Goal: Task Accomplishment & Management: Manage account settings

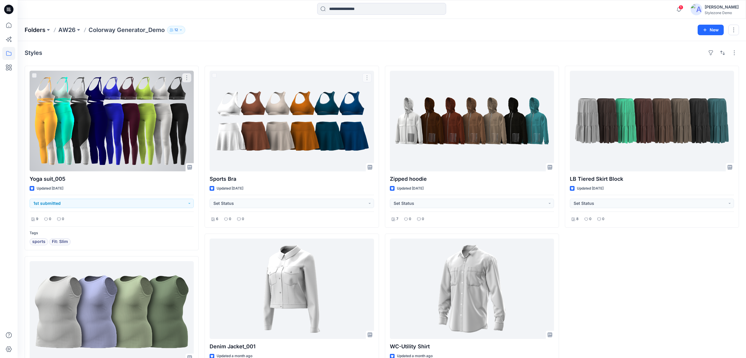
scroll to position [15, 0]
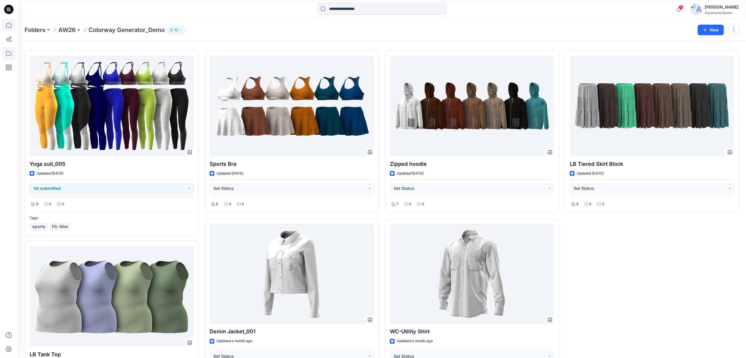
click at [13, 26] on icon at bounding box center [8, 25] width 13 height 13
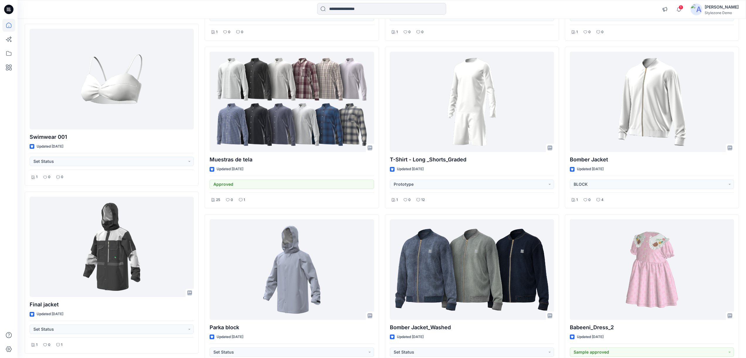
scroll to position [1278, 0]
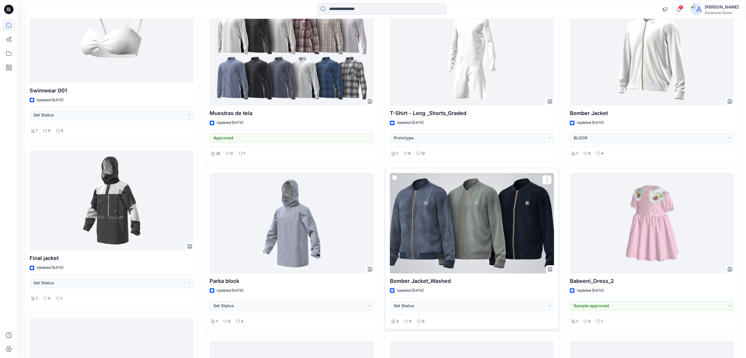
click at [510, 246] on div at bounding box center [472, 223] width 164 height 101
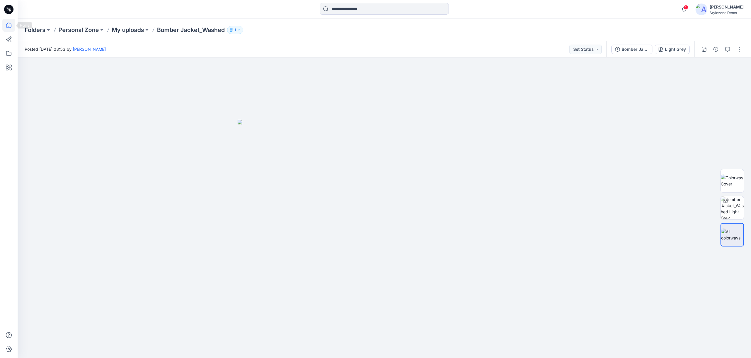
click at [7, 27] on icon at bounding box center [8, 25] width 5 height 5
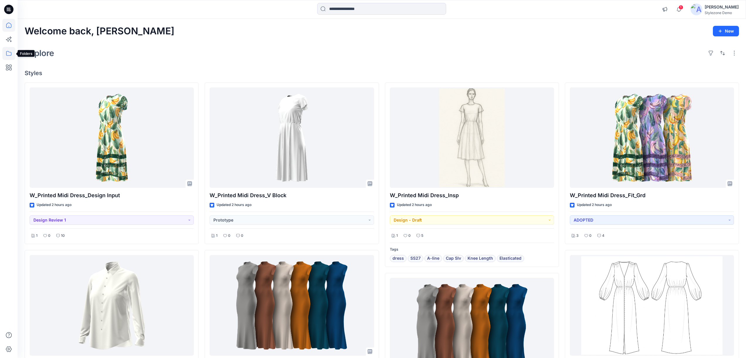
click at [8, 52] on icon at bounding box center [8, 53] width 13 height 13
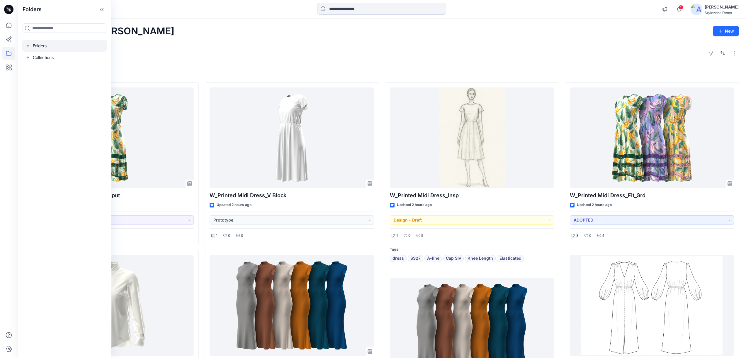
click at [29, 47] on icon "button" at bounding box center [28, 45] width 5 height 5
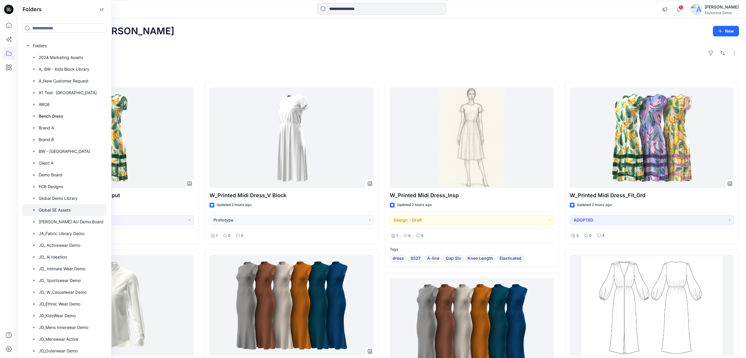
click at [66, 212] on div at bounding box center [64, 210] width 85 height 12
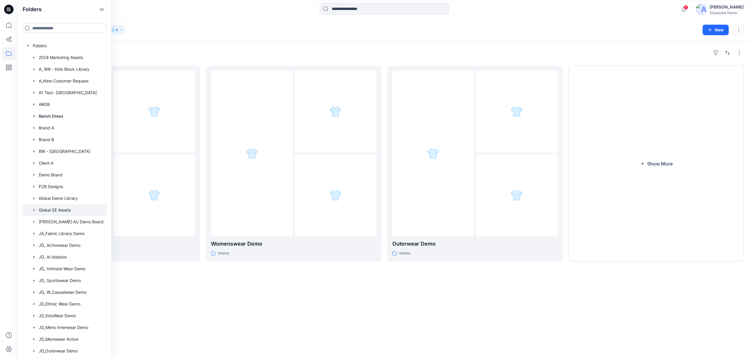
click at [448, 273] on div "Folders Workwear Demo 0 items Womenswear Demo 0 items Outerwear Demo 0 items Sh…" at bounding box center [384, 199] width 733 height 317
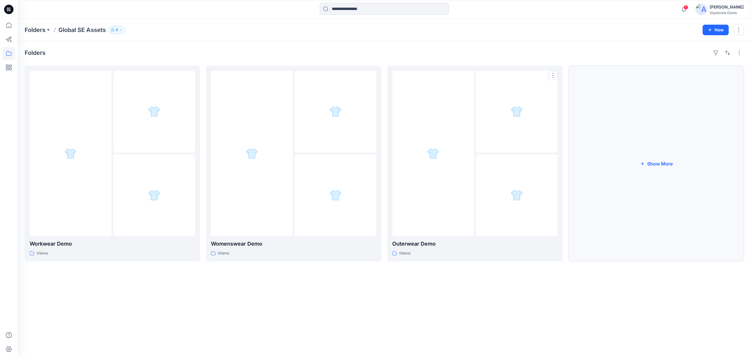
click at [621, 207] on button "Show More" at bounding box center [655, 164] width 175 height 196
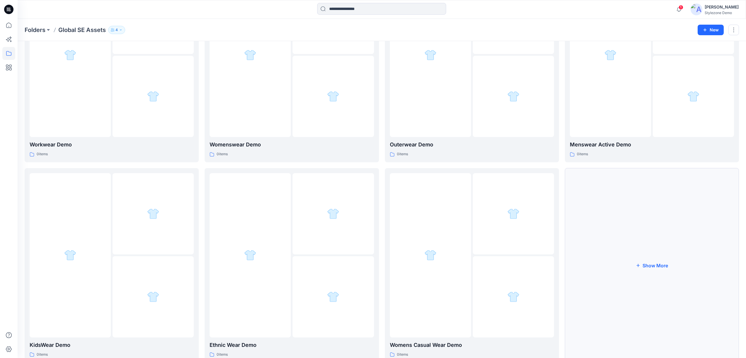
scroll to position [102, 0]
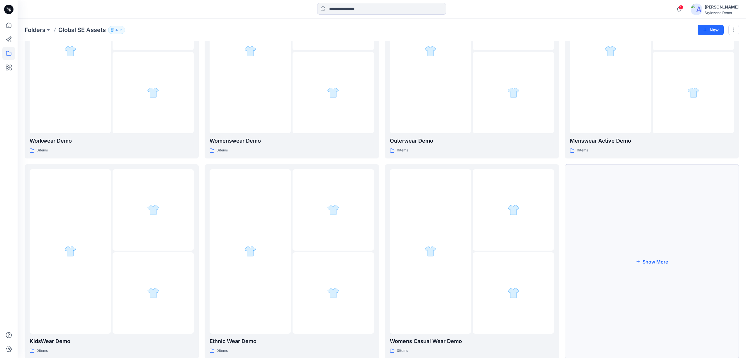
click at [619, 242] on button "Show More" at bounding box center [652, 261] width 174 height 194
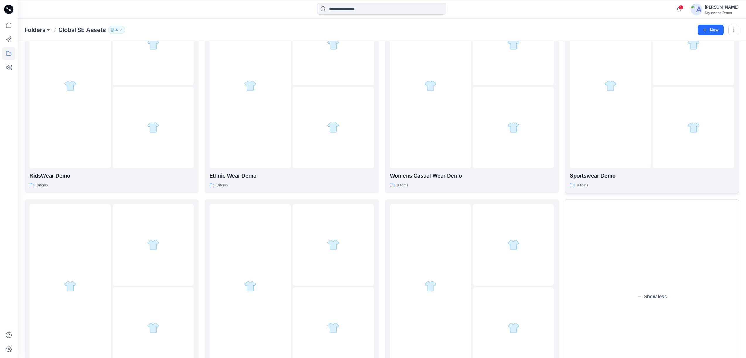
scroll to position [319, 0]
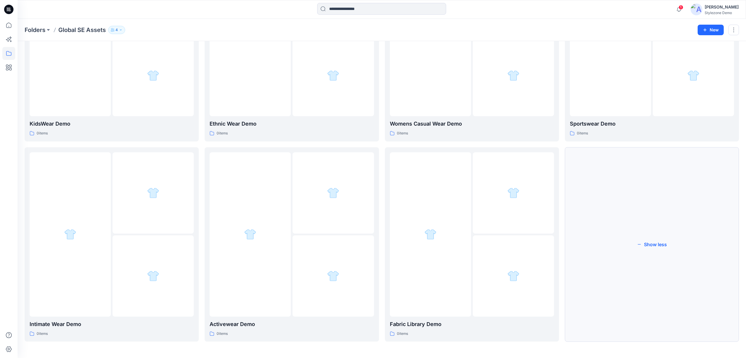
click at [601, 250] on button "Show less" at bounding box center [652, 244] width 174 height 194
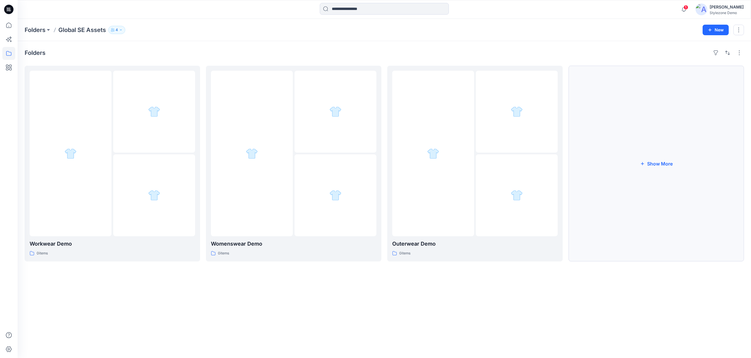
click at [616, 211] on button "Show More" at bounding box center [655, 164] width 175 height 196
click at [701, 31] on button "New" at bounding box center [711, 30] width 26 height 11
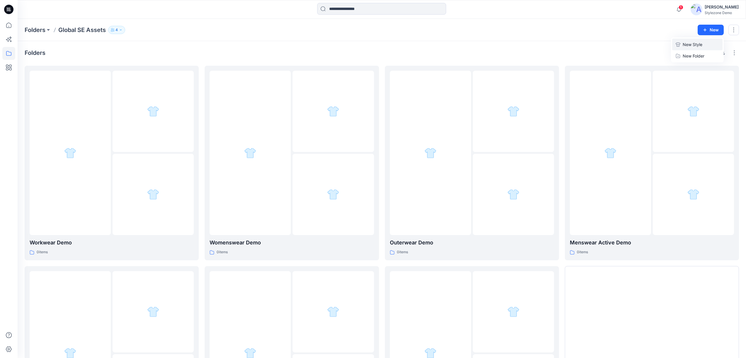
click at [685, 47] on p "New Style" at bounding box center [693, 44] width 20 height 7
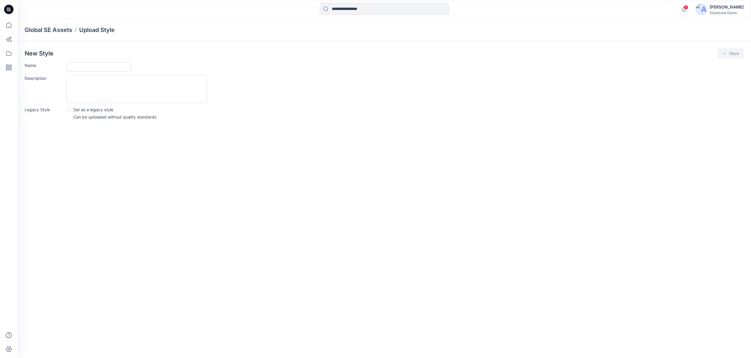
click at [121, 66] on input "Name" at bounding box center [98, 66] width 64 height 9
type input "**********"
click at [731, 55] on button "Save" at bounding box center [730, 53] width 27 height 11
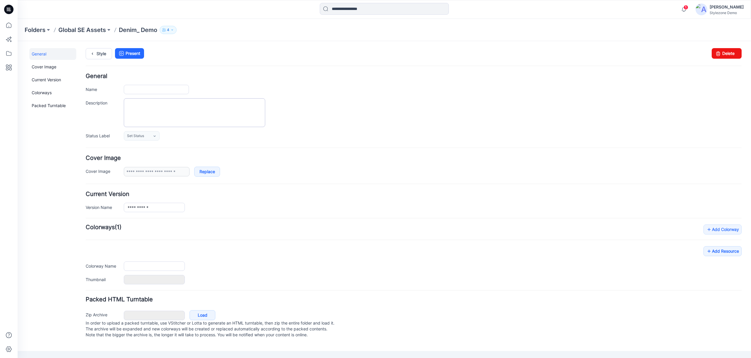
type input "**********"
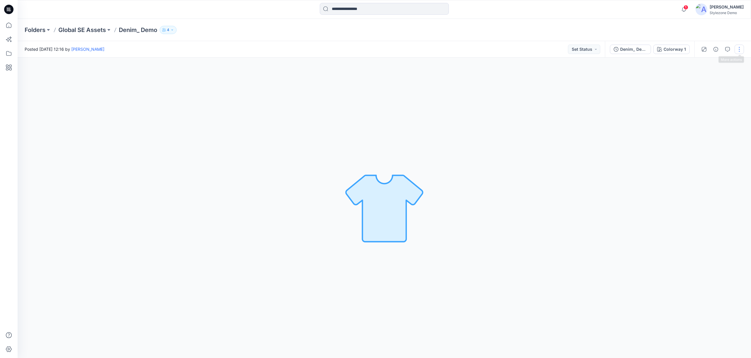
click at [739, 48] on button "button" at bounding box center [738, 49] width 9 height 9
click at [686, 81] on div "Present Edit Add Colorways Add to Collection Activewear 2026 Collection B2B Sel…" at bounding box center [714, 101] width 59 height 91
click at [689, 80] on button "Edit" at bounding box center [714, 79] width 54 height 11
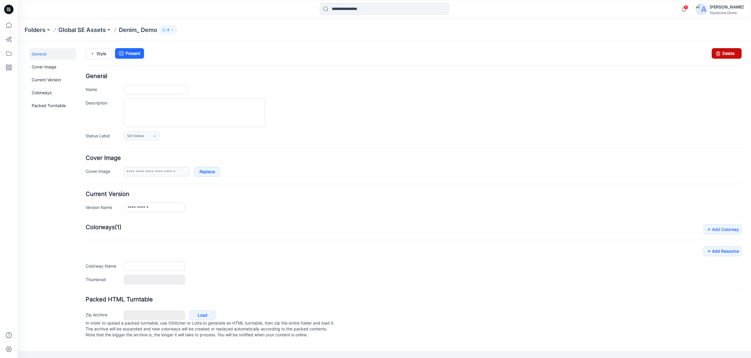
click at [732, 53] on link "Delete" at bounding box center [726, 53] width 30 height 11
type input "**********"
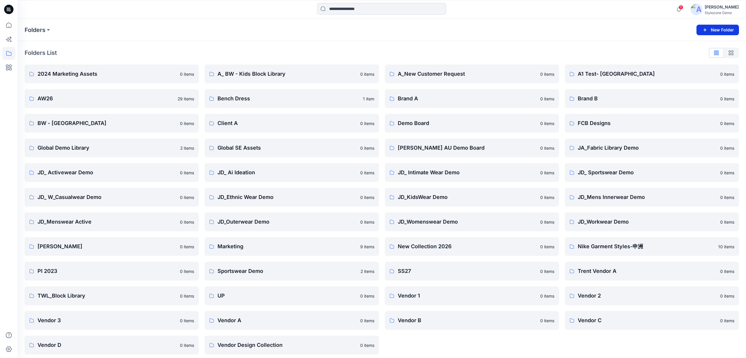
click at [713, 30] on button "New Folder" at bounding box center [718, 30] width 43 height 11
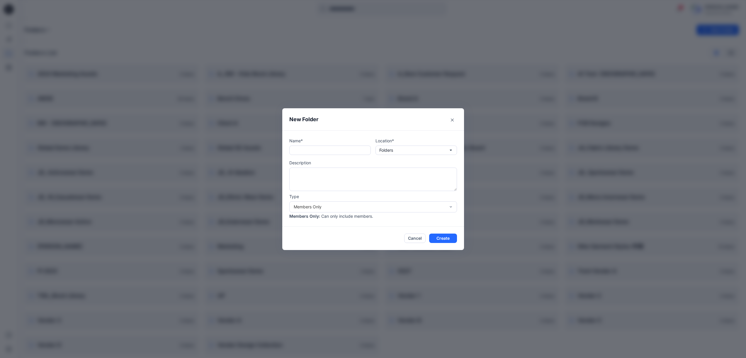
click at [463, 68] on div "New Folder Name* Location* Folders Description Type Members Only Members Only :…" at bounding box center [373, 179] width 746 height 358
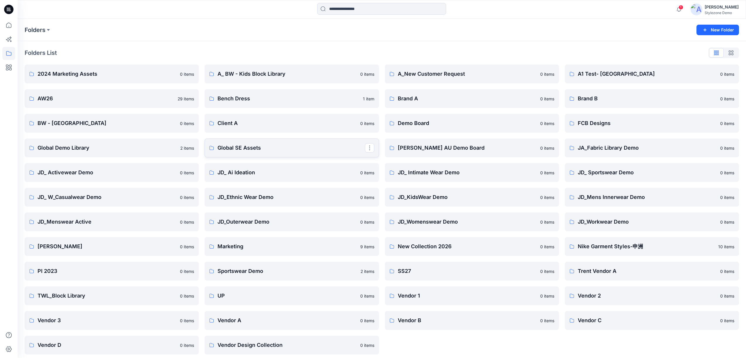
click at [262, 150] on p "Global SE Assets" at bounding box center [291, 148] width 147 height 8
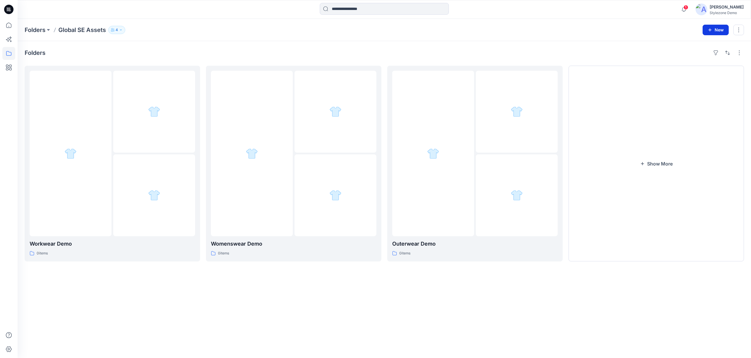
click at [719, 30] on button "New" at bounding box center [715, 30] width 26 height 11
click at [702, 56] on p "New Folder" at bounding box center [698, 56] width 22 height 6
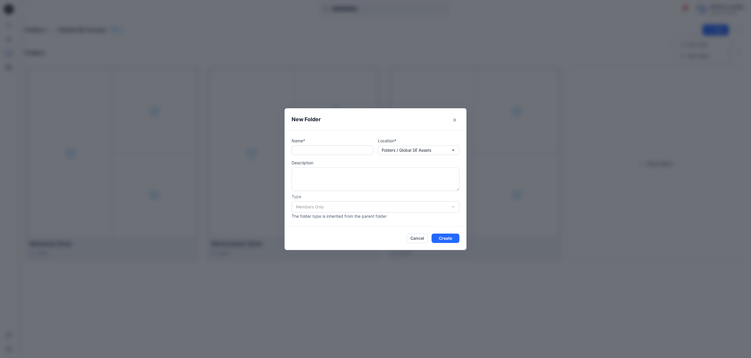
click at [309, 151] on input "text" at bounding box center [332, 149] width 82 height 9
type input "*"
click at [308, 150] on input "**********" at bounding box center [332, 149] width 82 height 9
click at [325, 150] on input "**********" at bounding box center [332, 149] width 82 height 9
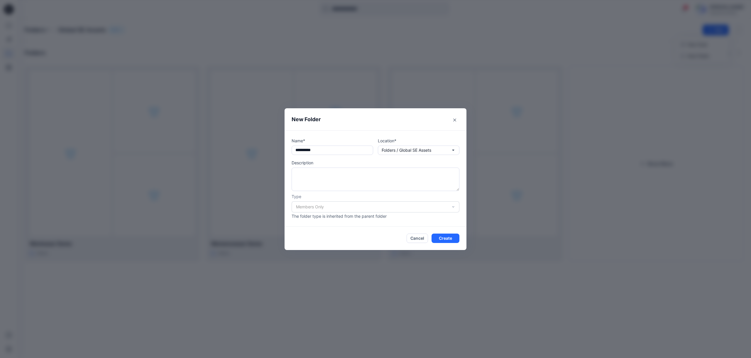
type input "**********"
click at [426, 205] on div "Members Only" at bounding box center [375, 206] width 168 height 11
click at [446, 236] on button "Create" at bounding box center [445, 237] width 28 height 9
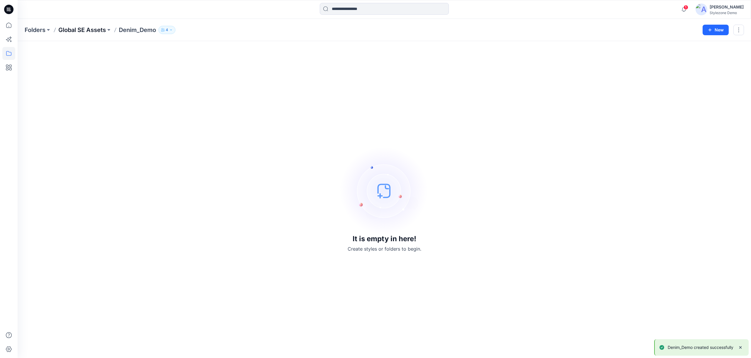
click at [96, 29] on p "Global SE Assets" at bounding box center [81, 30] width 47 height 8
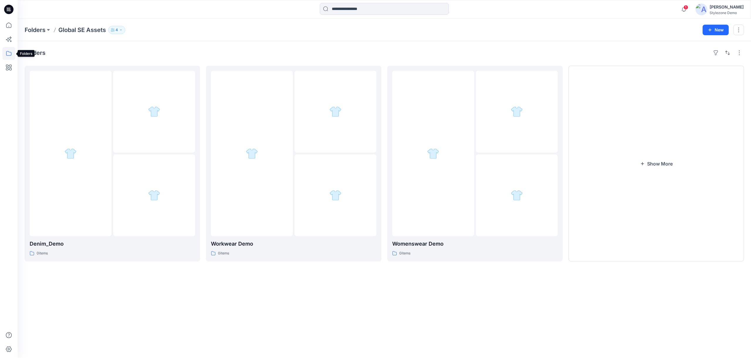
click at [8, 50] on icon at bounding box center [8, 53] width 13 height 13
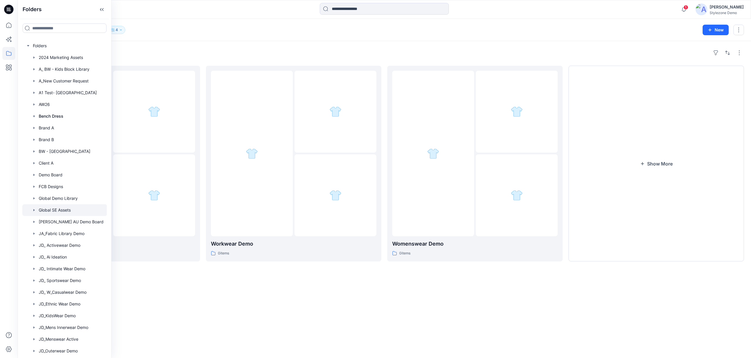
click at [169, 49] on div "Folders" at bounding box center [384, 52] width 719 height 9
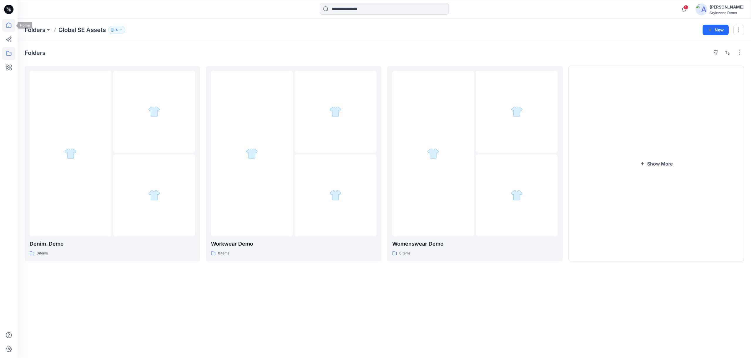
click at [10, 28] on icon at bounding box center [8, 25] width 13 height 13
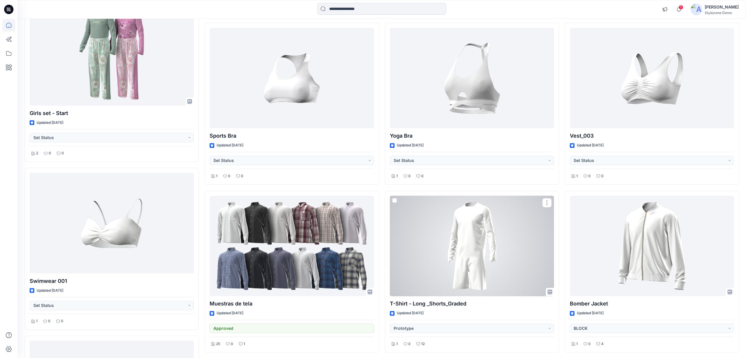
scroll to position [1278, 0]
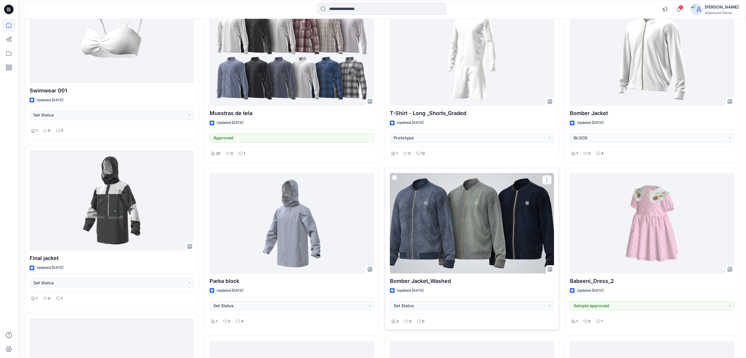
click at [545, 182] on button "button" at bounding box center [546, 179] width 9 height 9
click at [559, 236] on p "Move to" at bounding box center [562, 237] width 16 height 6
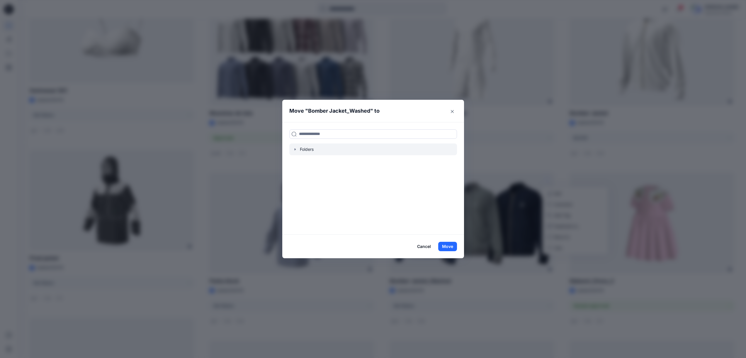
click at [298, 149] on icon "button" at bounding box center [295, 149] width 5 height 5
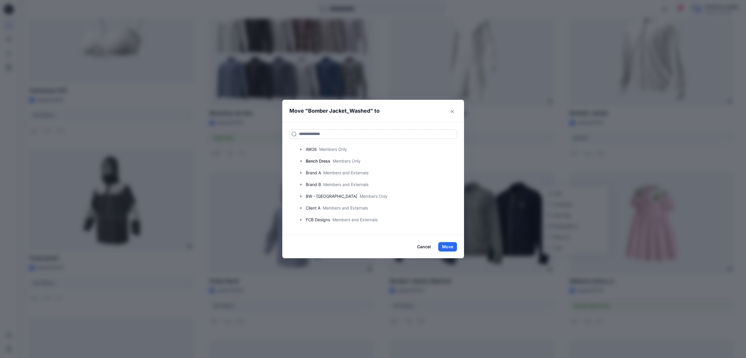
scroll to position [89, 0]
click at [302, 213] on icon "button" at bounding box center [301, 213] width 5 height 5
click at [319, 163] on p "Denim_Demo" at bounding box center [324, 160] width 25 height 7
click at [448, 248] on button "Move" at bounding box center [447, 246] width 19 height 9
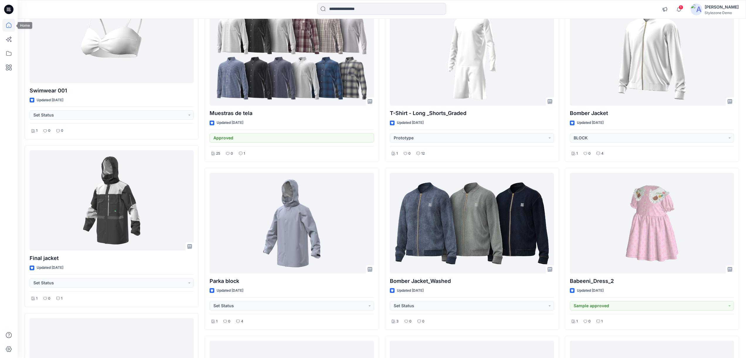
click at [6, 23] on icon at bounding box center [8, 25] width 13 height 13
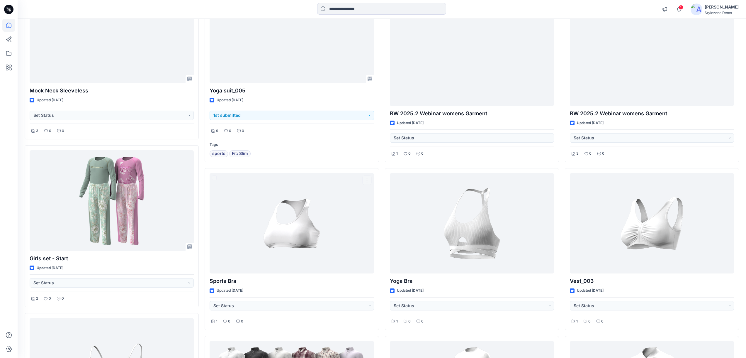
scroll to position [9, 0]
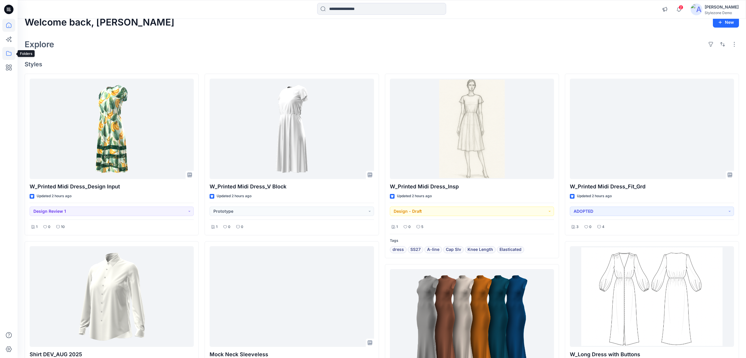
click at [9, 55] on icon at bounding box center [8, 53] width 13 height 13
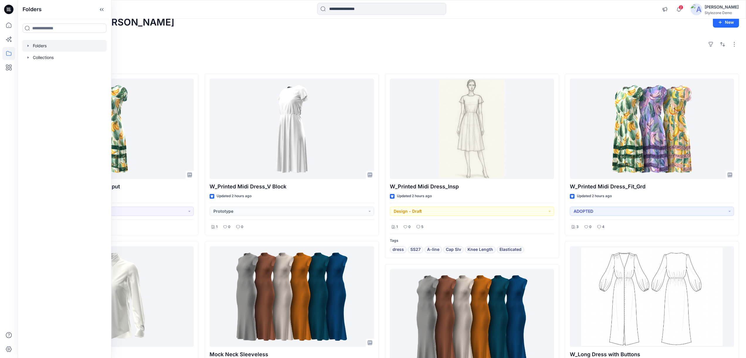
click at [30, 45] on icon "button" at bounding box center [28, 45] width 5 height 5
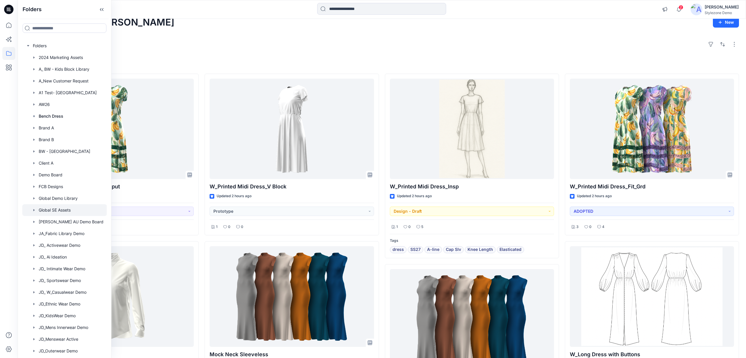
click at [65, 210] on div at bounding box center [64, 210] width 85 height 12
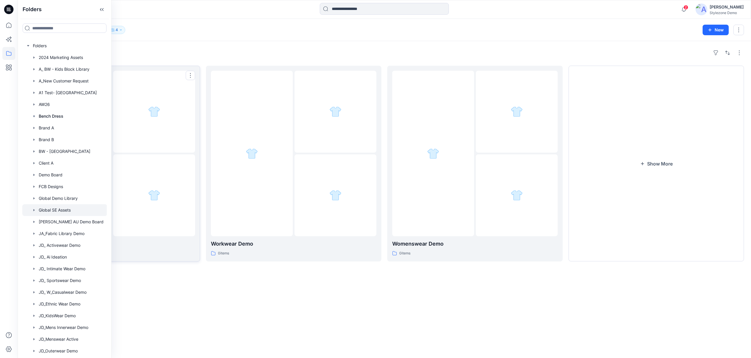
click at [150, 212] on div at bounding box center [154, 195] width 82 height 82
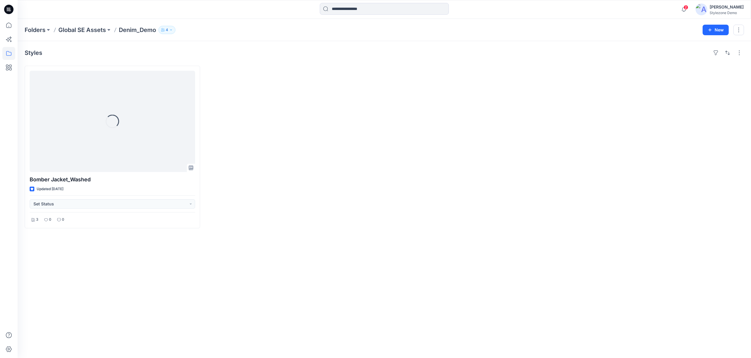
click at [298, 183] on div at bounding box center [293, 147] width 175 height 162
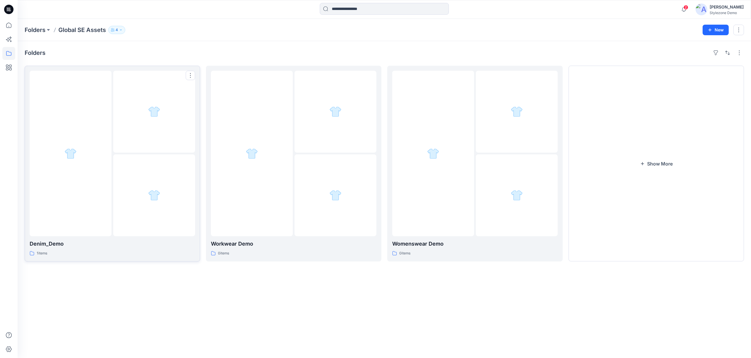
click at [169, 116] on div at bounding box center [154, 112] width 82 height 82
